Goal: Information Seeking & Learning: Learn about a topic

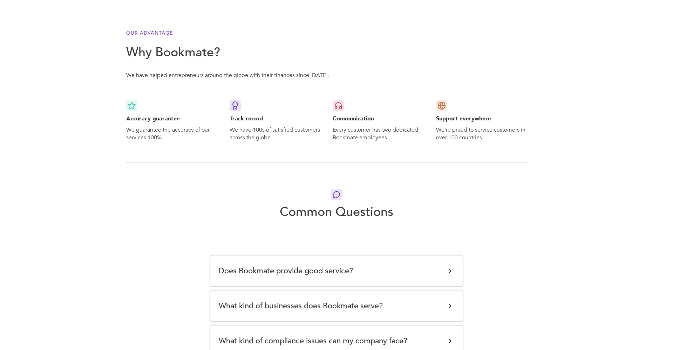
scroll to position [945, 0]
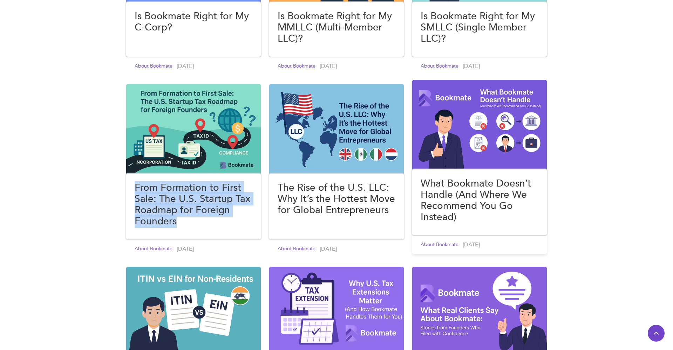
scroll to position [203, 0]
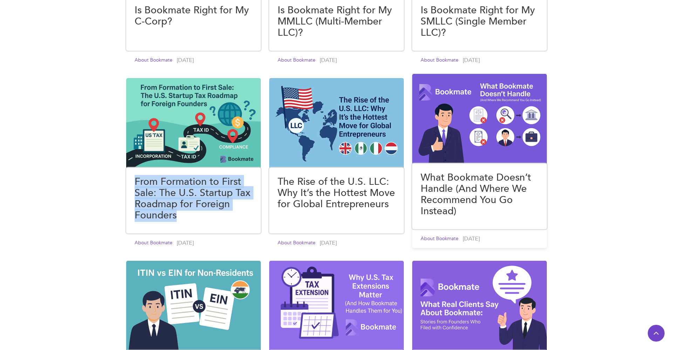
click at [467, 193] on h4 "What Bookmate Doesn’t Handle (And Where We Recommend You Go Instead)" at bounding box center [479, 194] width 118 height 45
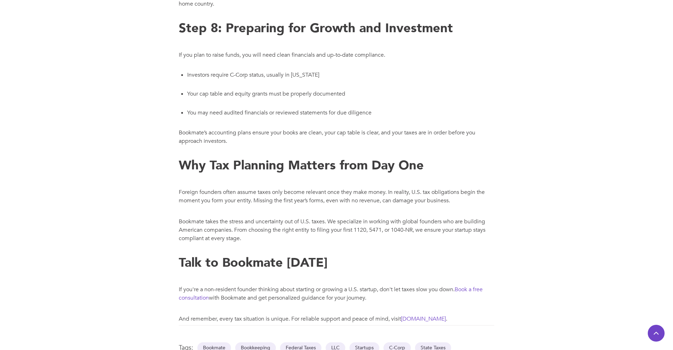
scroll to position [1131, 0]
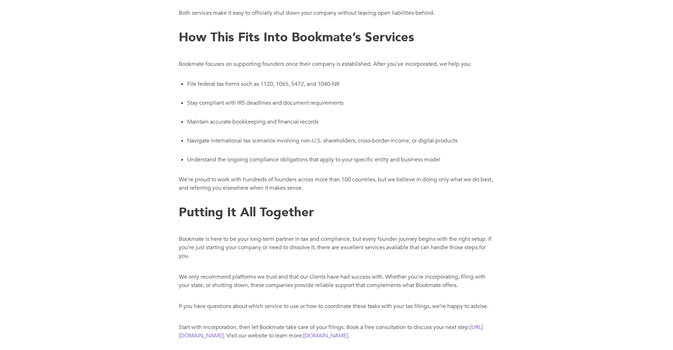
scroll to position [1404, 0]
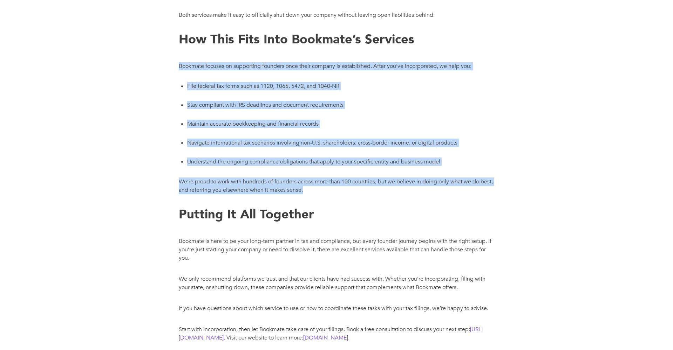
drag, startPoint x: 179, startPoint y: 68, endPoint x: 335, endPoint y: 188, distance: 197.6
copy div "Bookmate focuses on supporting founders once their company is established. Afte…"
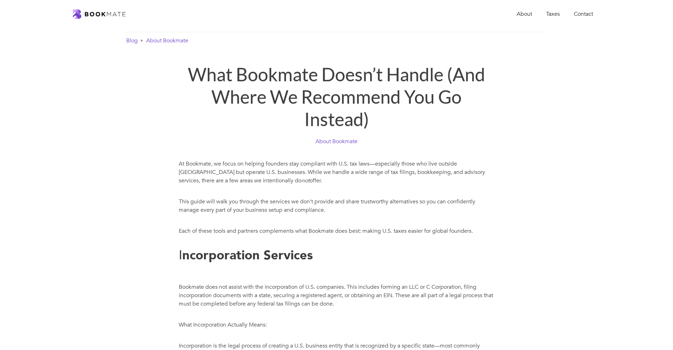
scroll to position [0, 0]
click at [133, 39] on link "Blog" at bounding box center [132, 40] width 12 height 8
click at [136, 42] on link "Blog" at bounding box center [132, 40] width 12 height 8
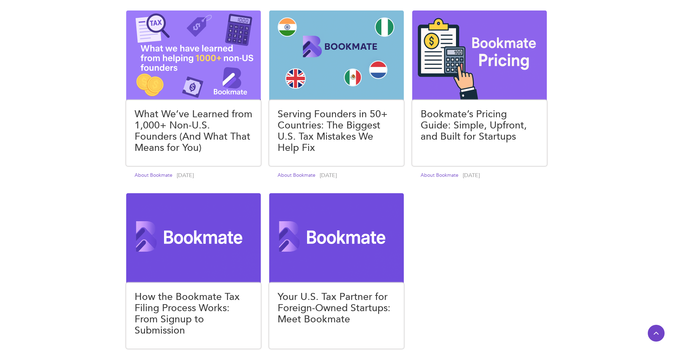
scroll to position [1369, 0]
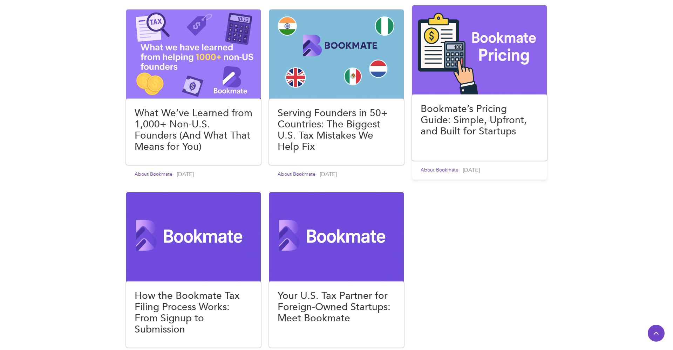
click at [464, 108] on h4 "Bookmate’s Pricing Guide: Simple, Upfront, and Built for Startups" at bounding box center [479, 120] width 118 height 34
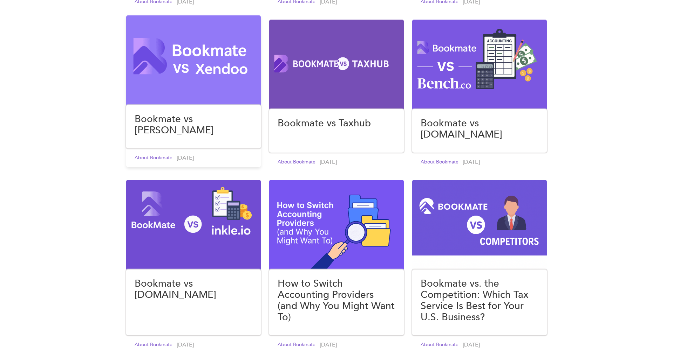
scroll to position [1015, 0]
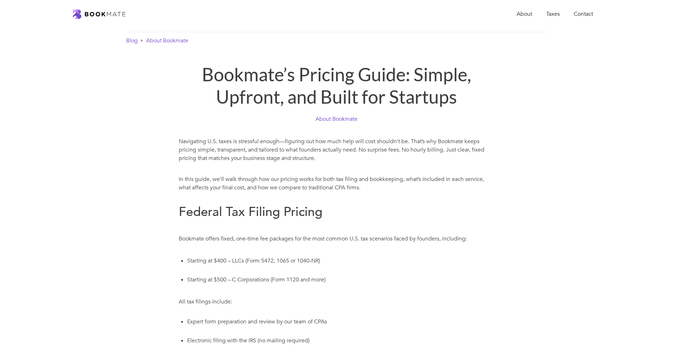
click at [302, 73] on h1 "Bookmate’s Pricing Guide: Simple, Upfront, and Built for Startups" at bounding box center [336, 85] width 317 height 45
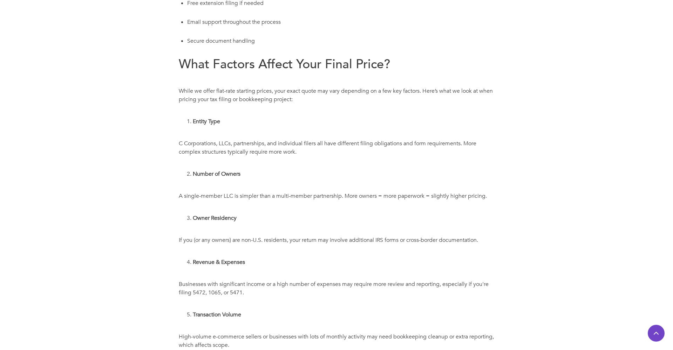
scroll to position [390, 0]
